Goal: Communication & Community: Answer question/provide support

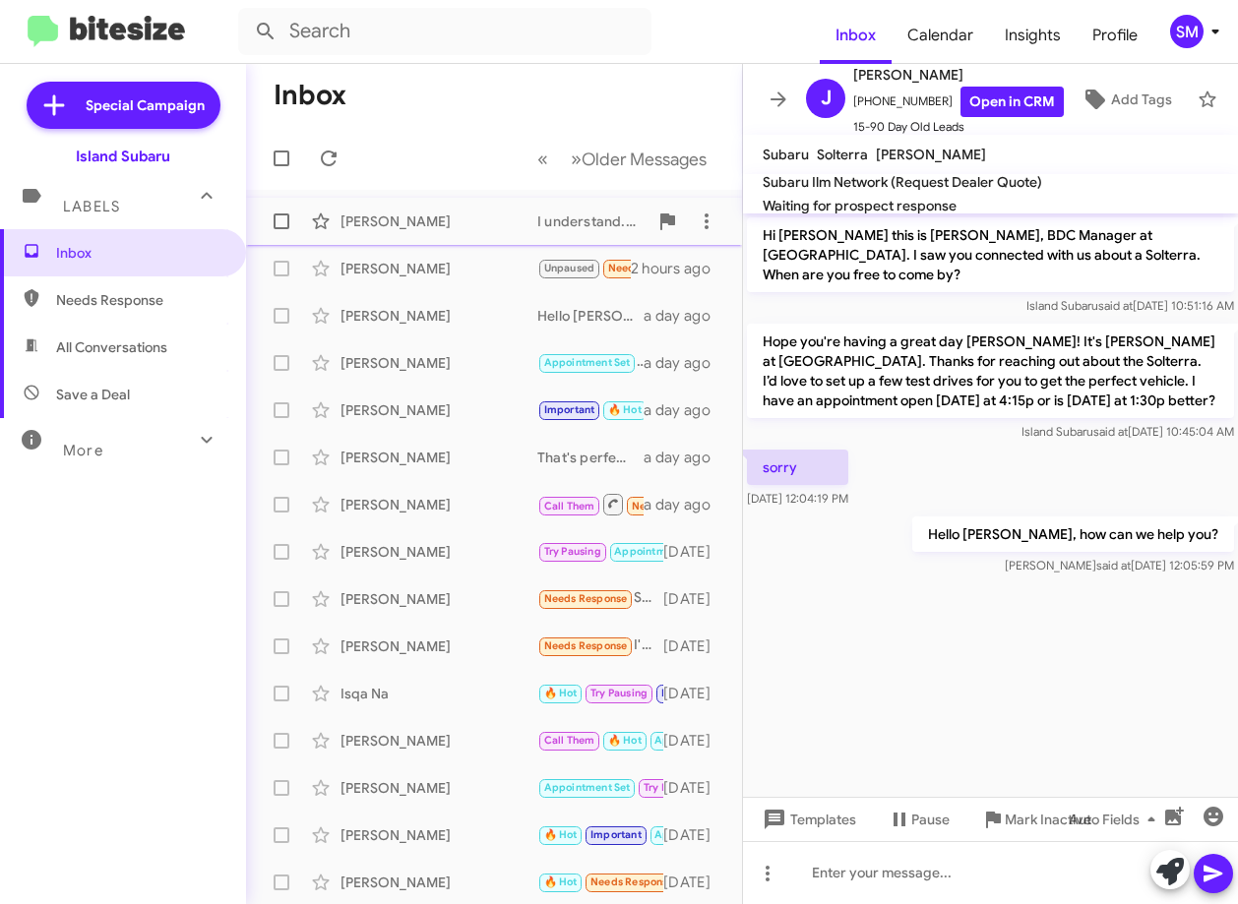
click at [436, 217] on div "Francesco Rotatori" at bounding box center [438, 222] width 197 height 20
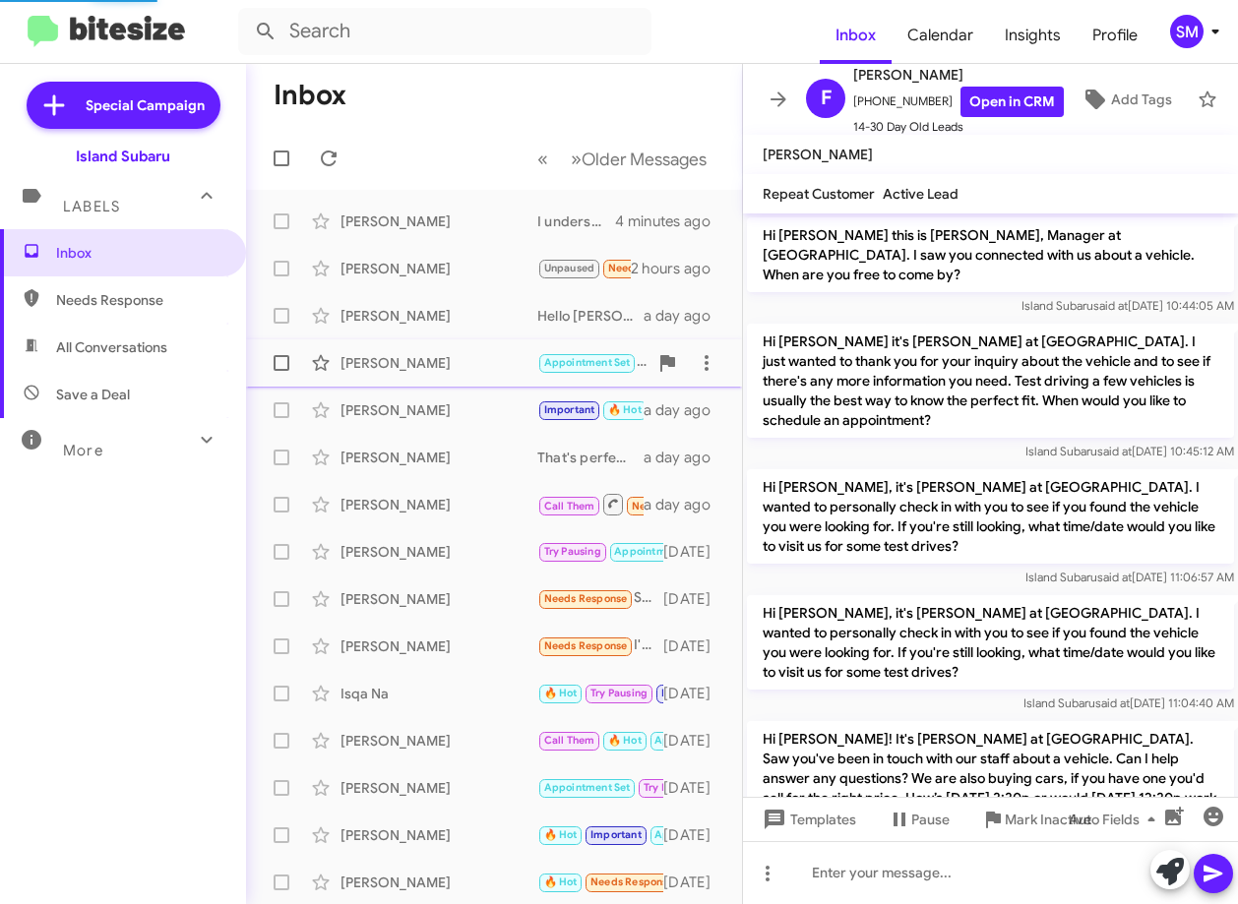
scroll to position [1818, 0]
